Goal: Find specific page/section: Find specific page/section

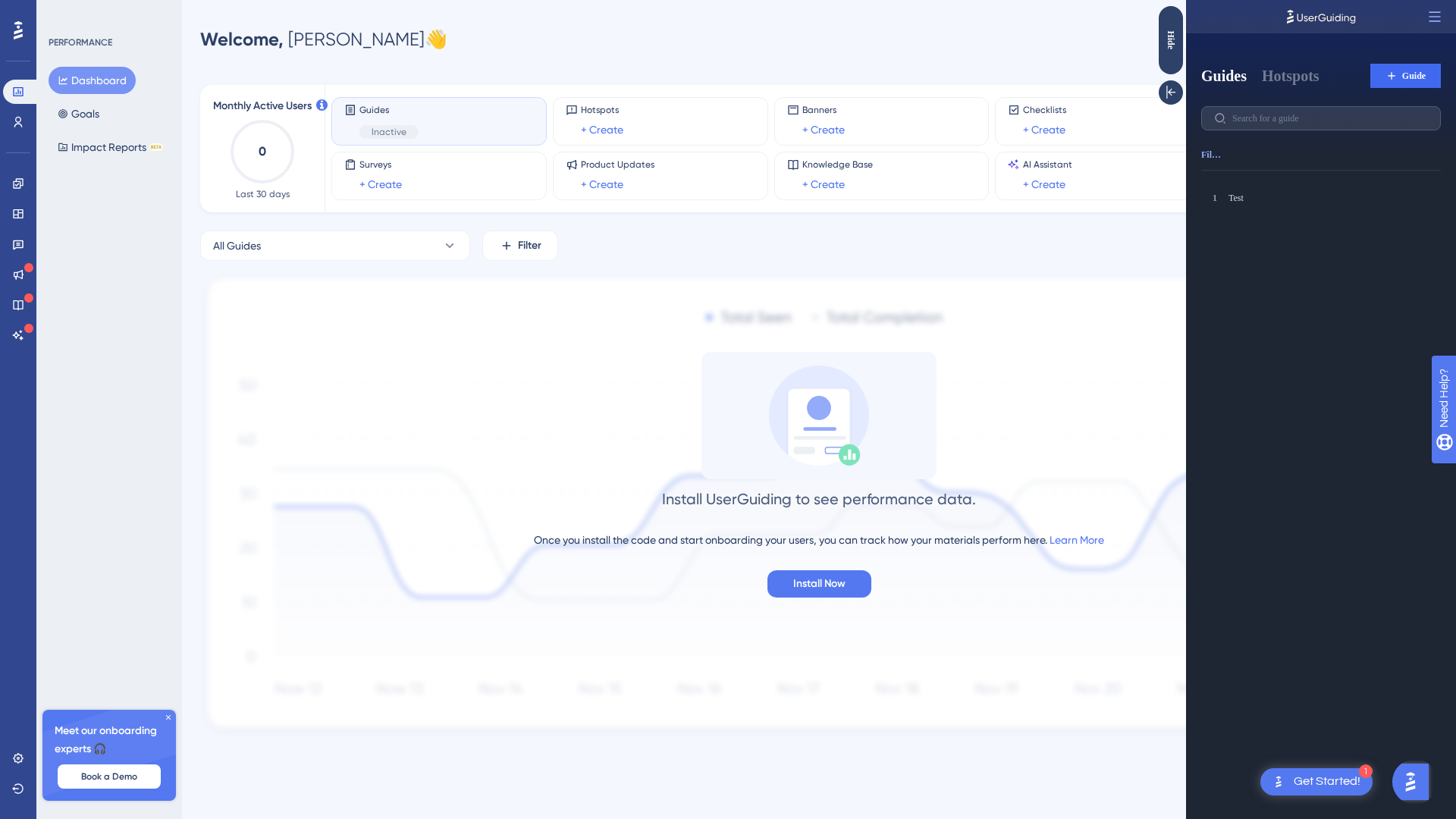
click at [390, 137] on span "Inactive" at bounding box center [389, 132] width 35 height 12
